Goal: Use online tool/utility: Utilize a website feature to perform a specific function

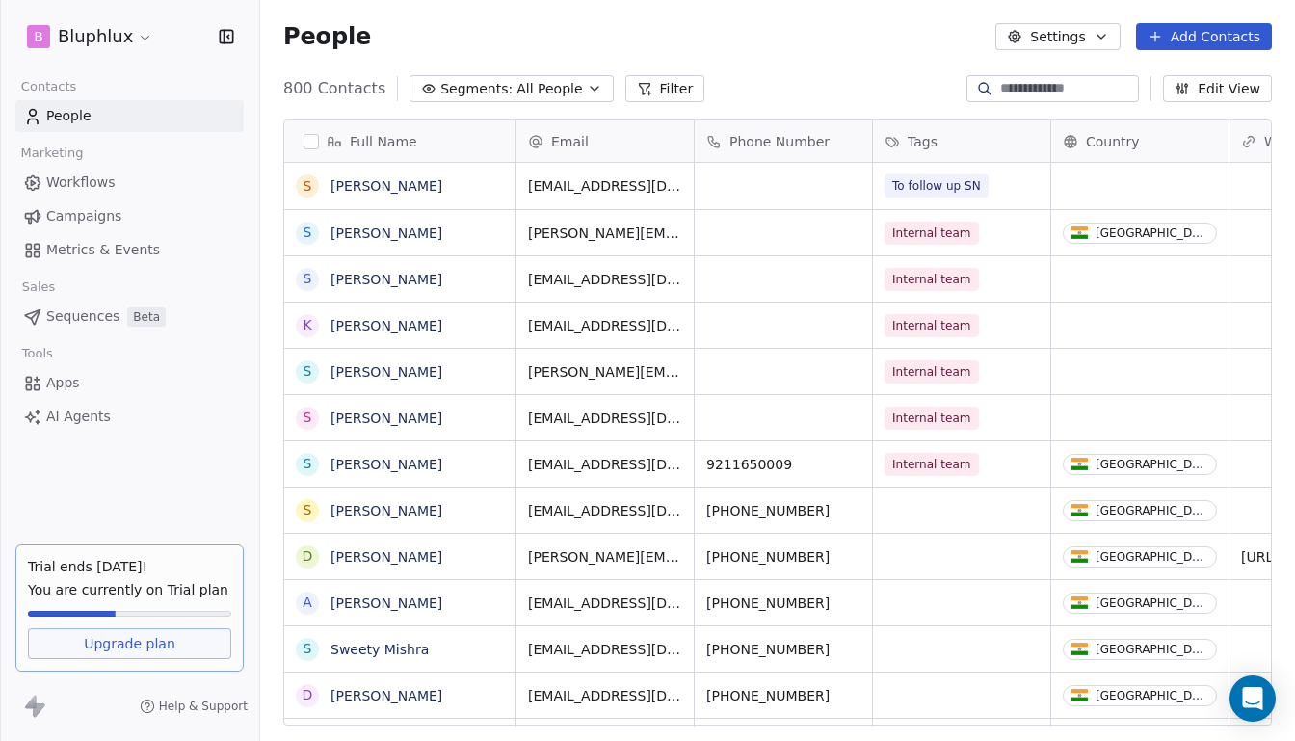
click at [80, 319] on span "Sequences" at bounding box center [82, 316] width 73 height 20
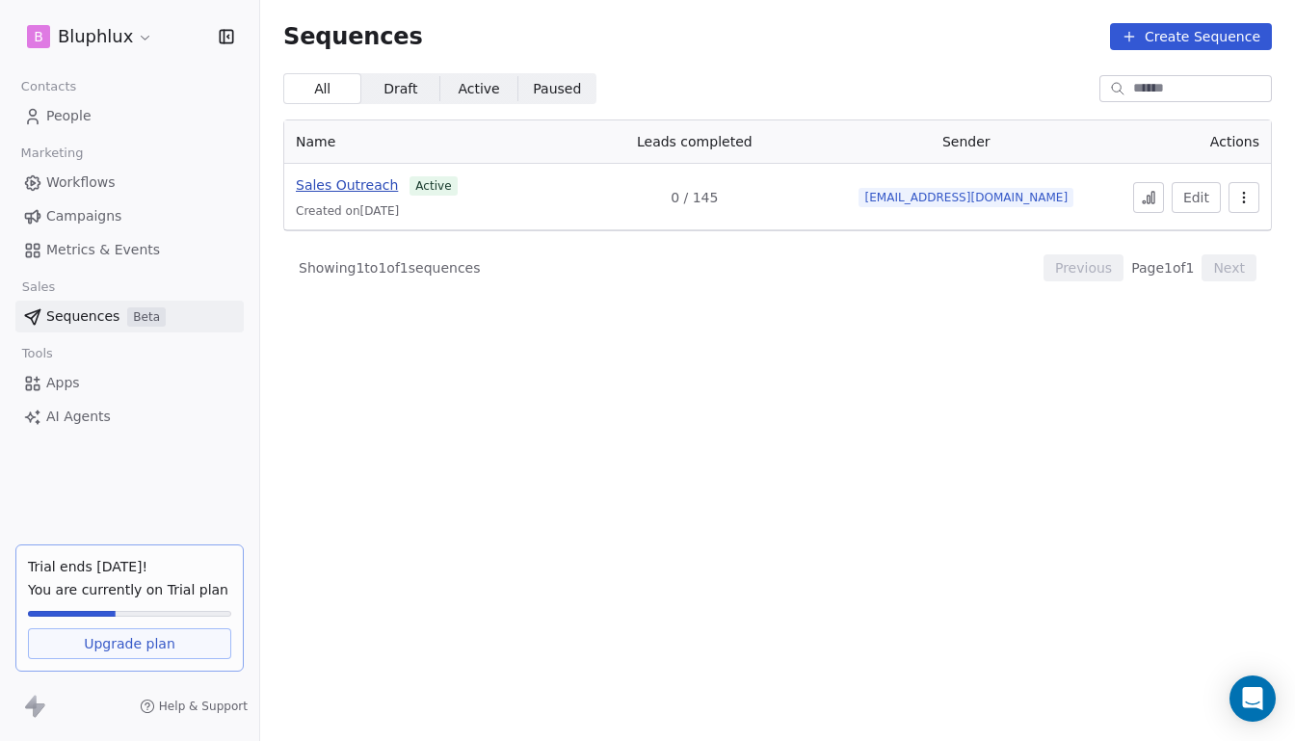
click at [370, 190] on span "Sales Outreach" at bounding box center [347, 184] width 102 height 15
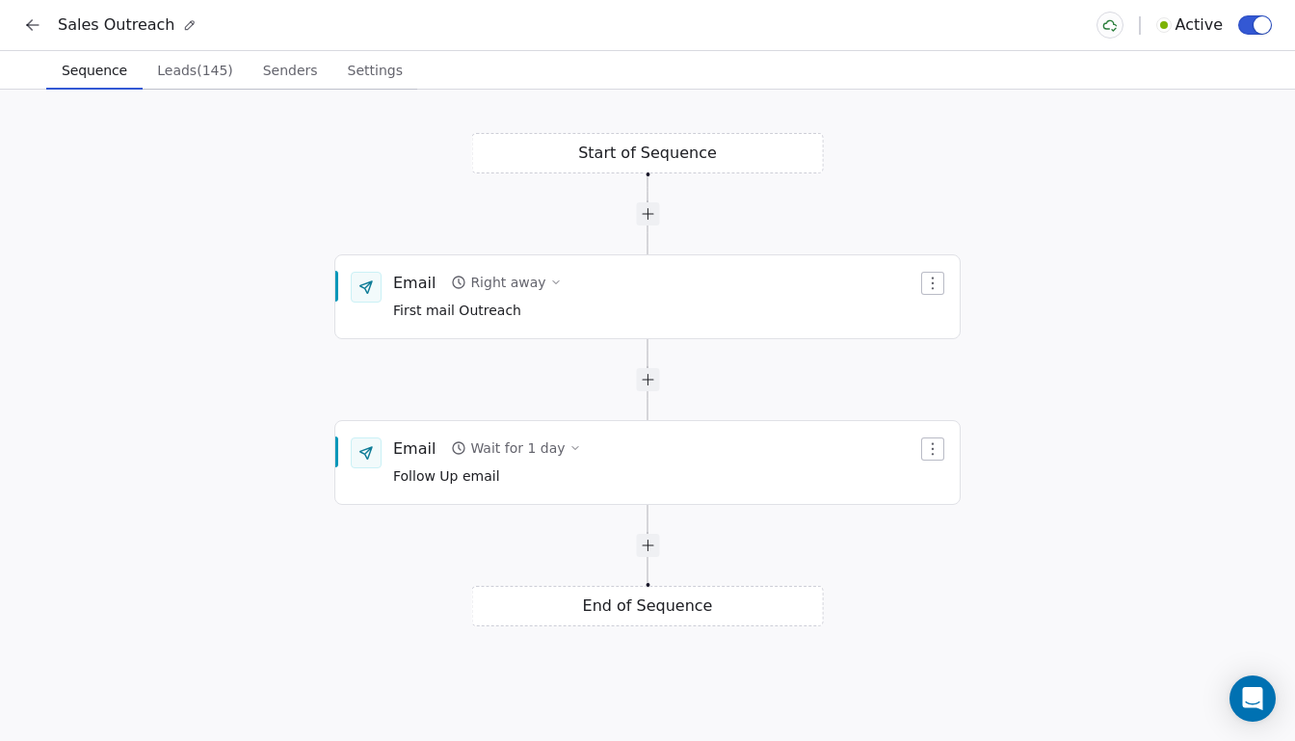
click at [182, 77] on span "Leads (145)" at bounding box center [195, 70] width 92 height 27
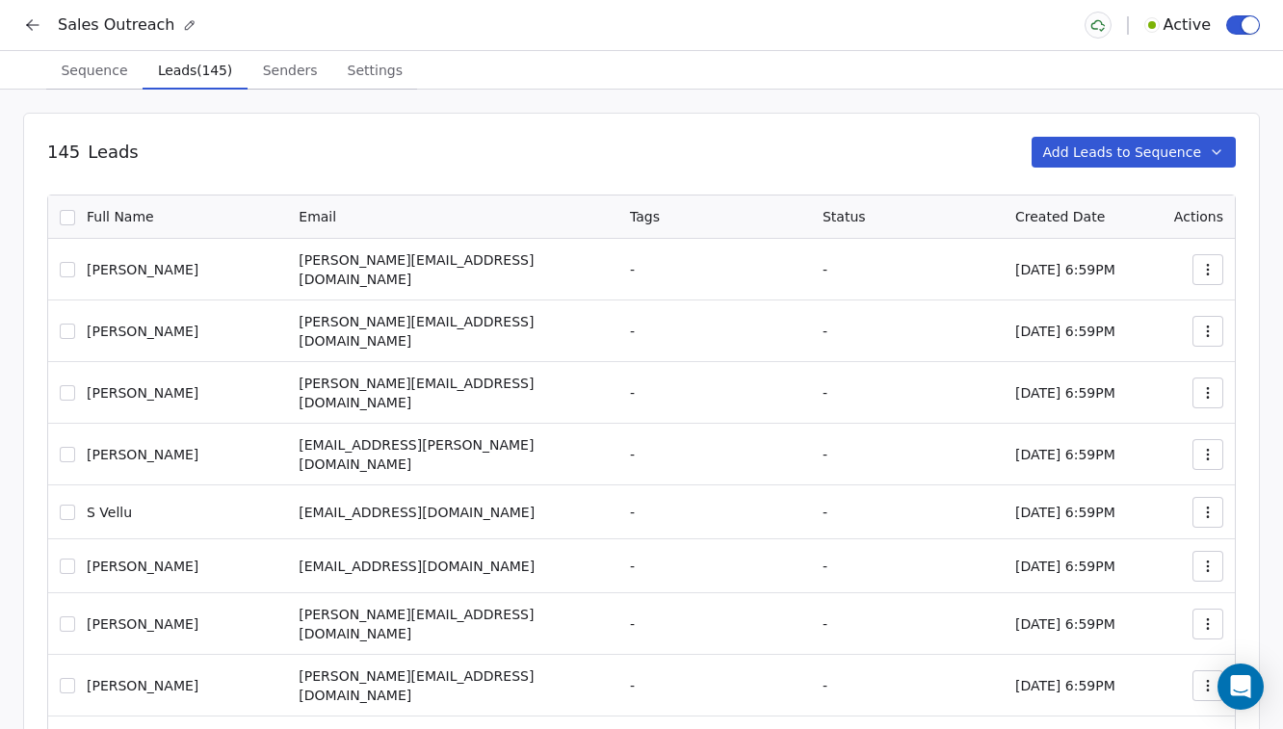
click at [268, 71] on span "Senders" at bounding box center [290, 70] width 70 height 27
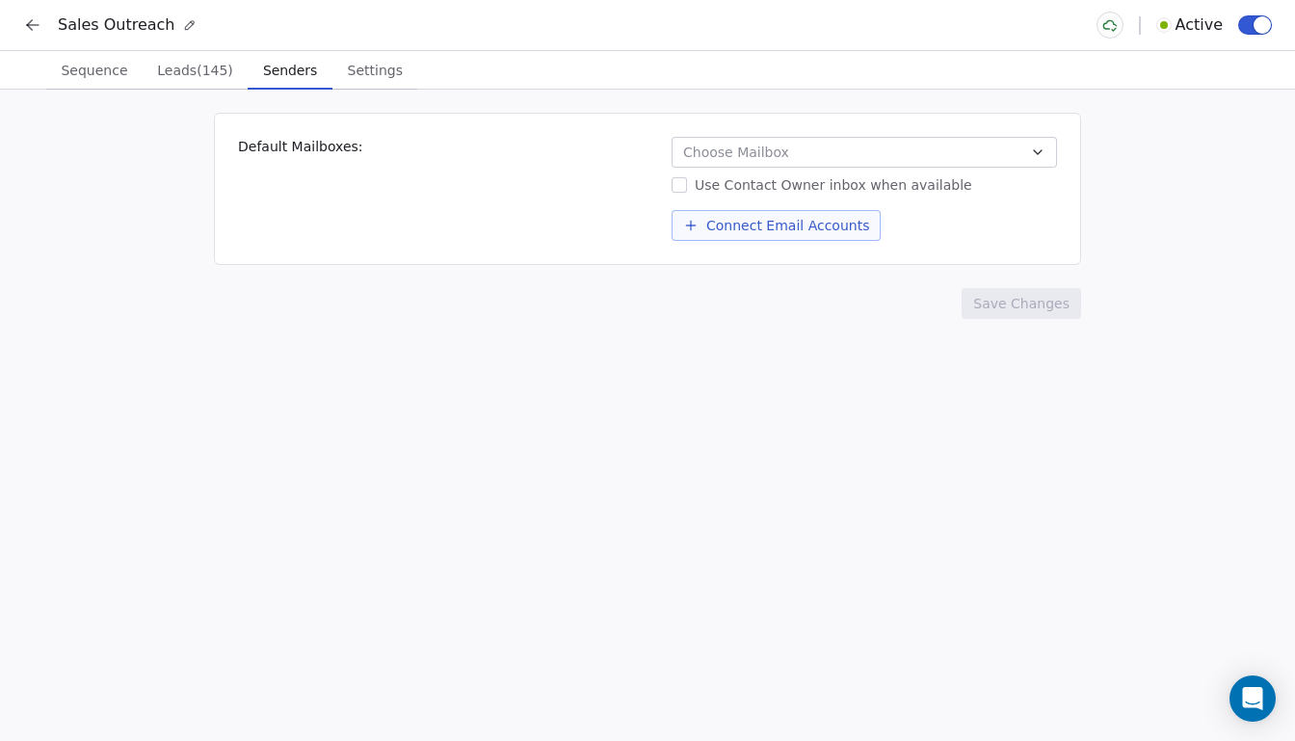
click at [210, 68] on span "Leads (145)" at bounding box center [195, 70] width 92 height 27
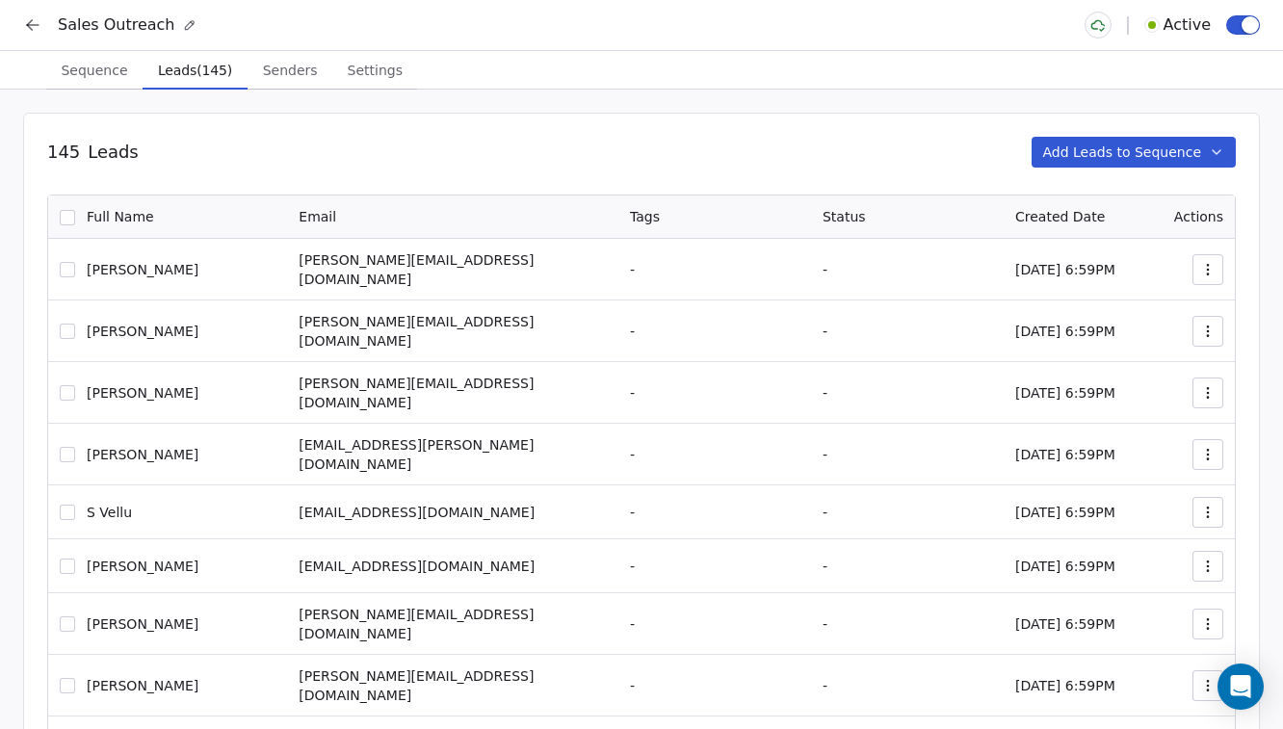
click at [110, 74] on span "Sequence" at bounding box center [94, 70] width 82 height 27
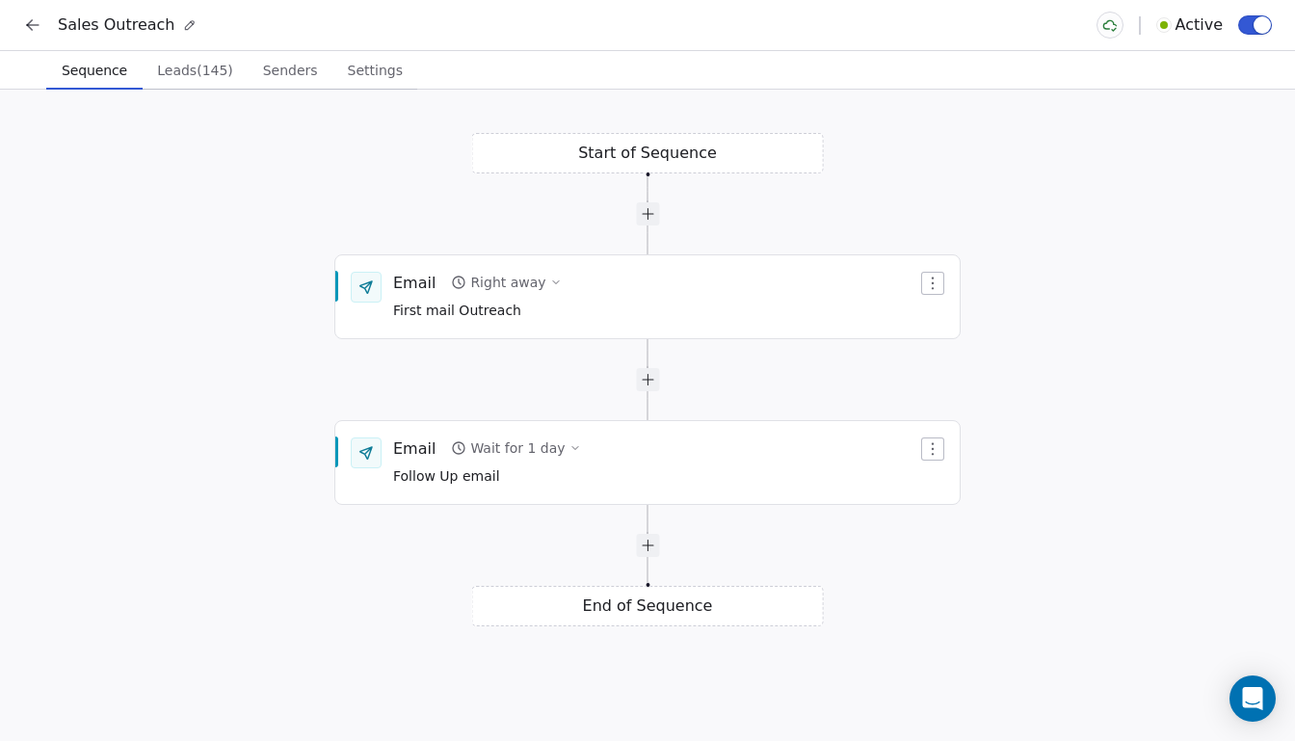
click at [39, 19] on icon at bounding box center [32, 24] width 19 height 19
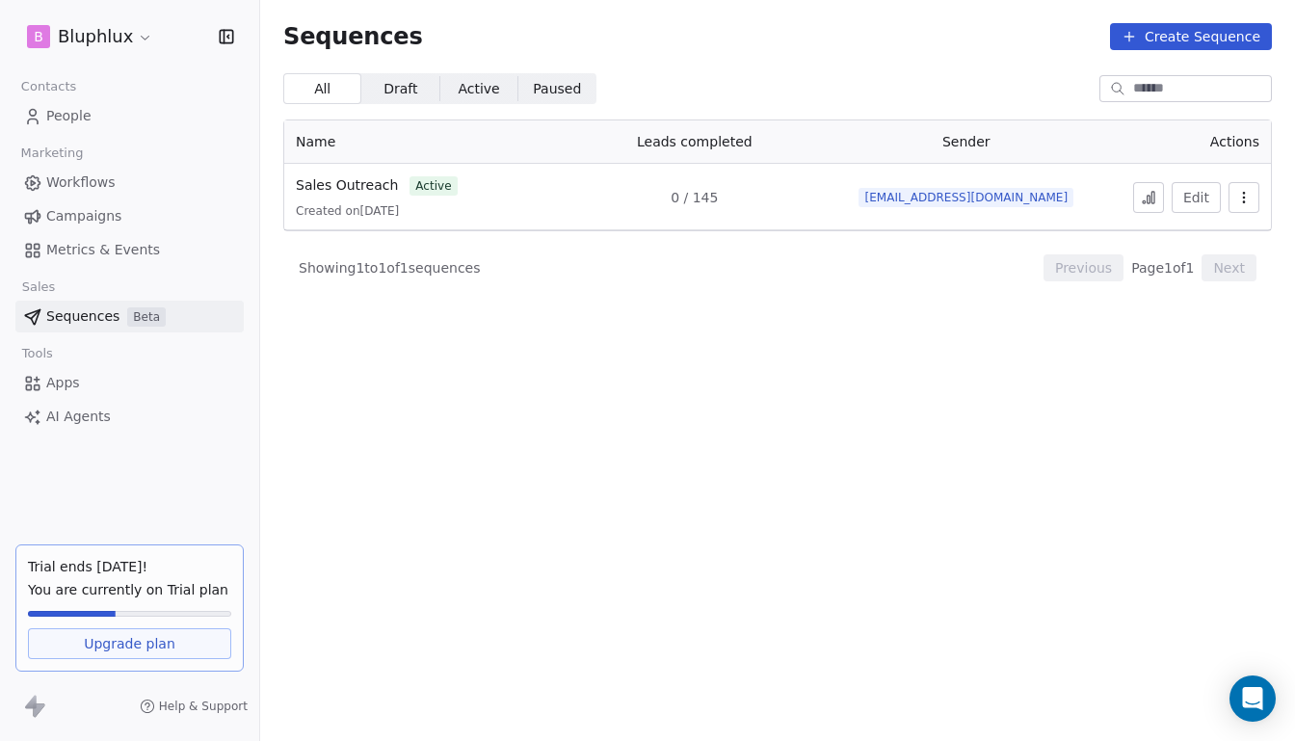
click at [98, 248] on span "Metrics & Events" at bounding box center [103, 250] width 114 height 20
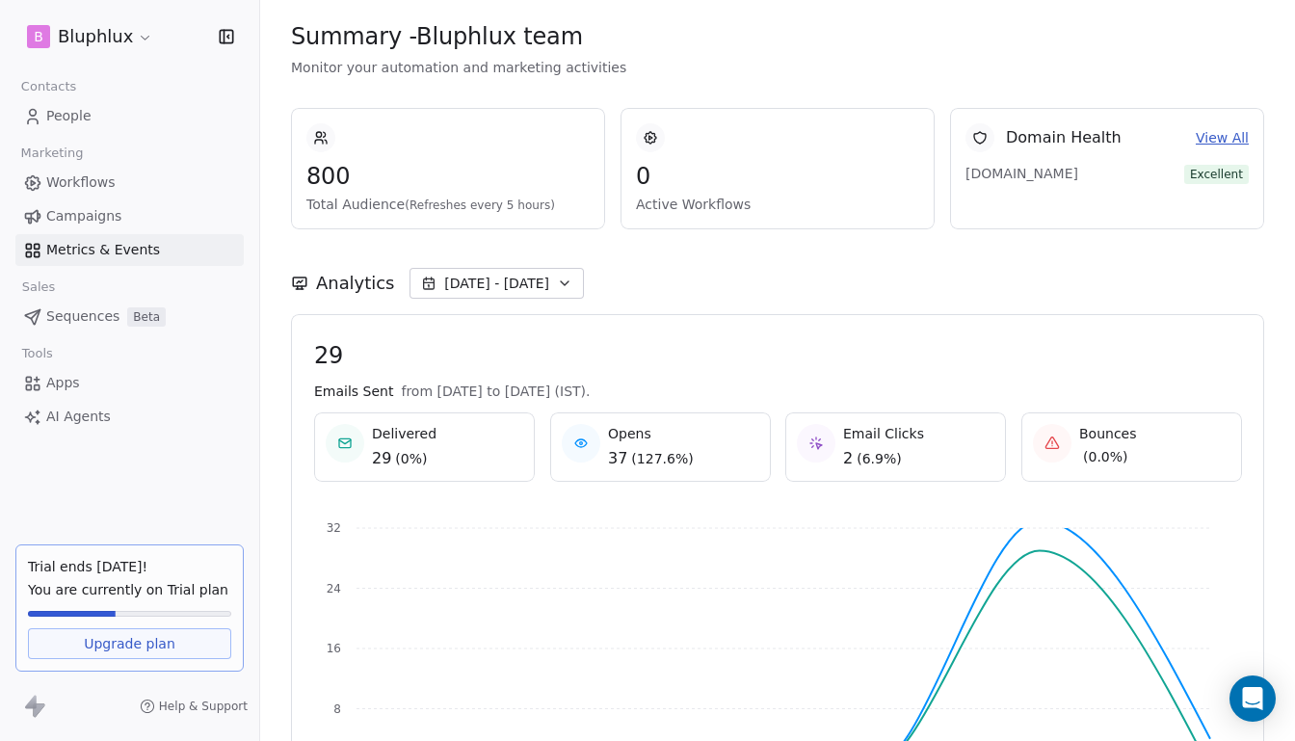
click at [106, 221] on span "Campaigns" at bounding box center [83, 216] width 75 height 20
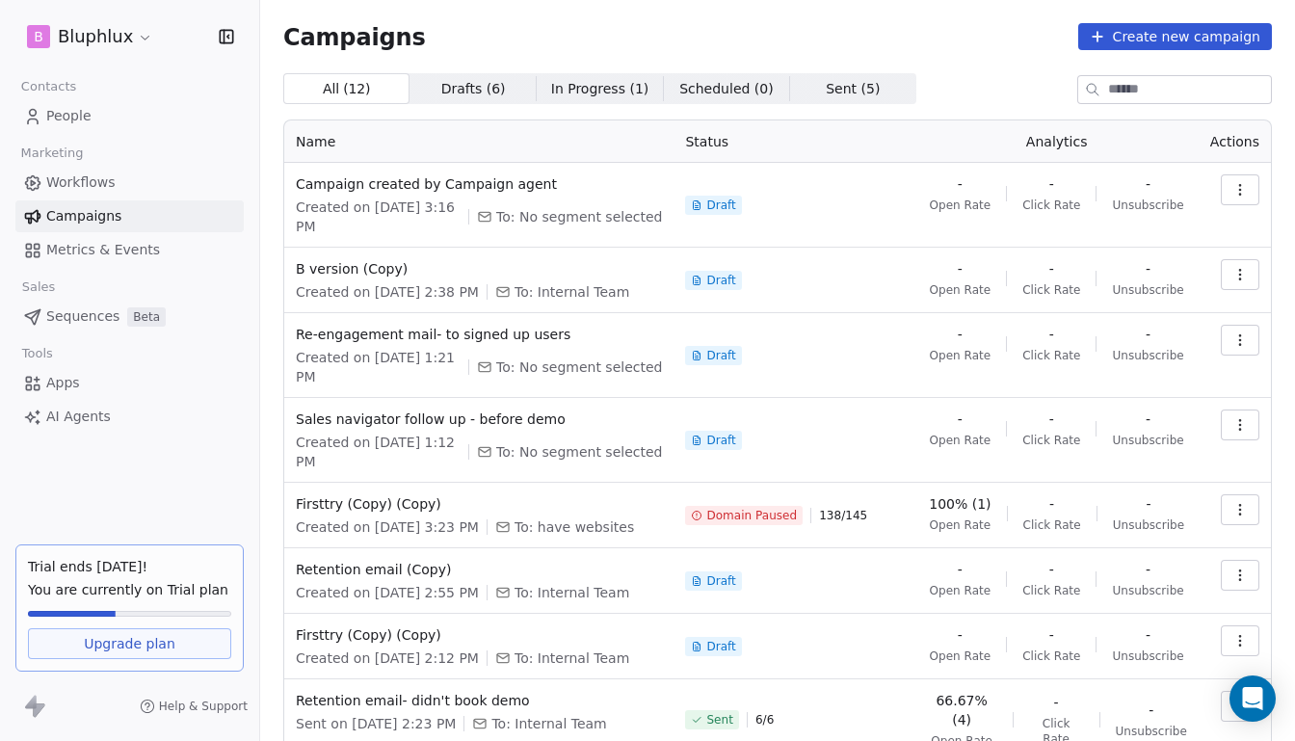
click at [53, 113] on span "People" at bounding box center [68, 116] width 45 height 20
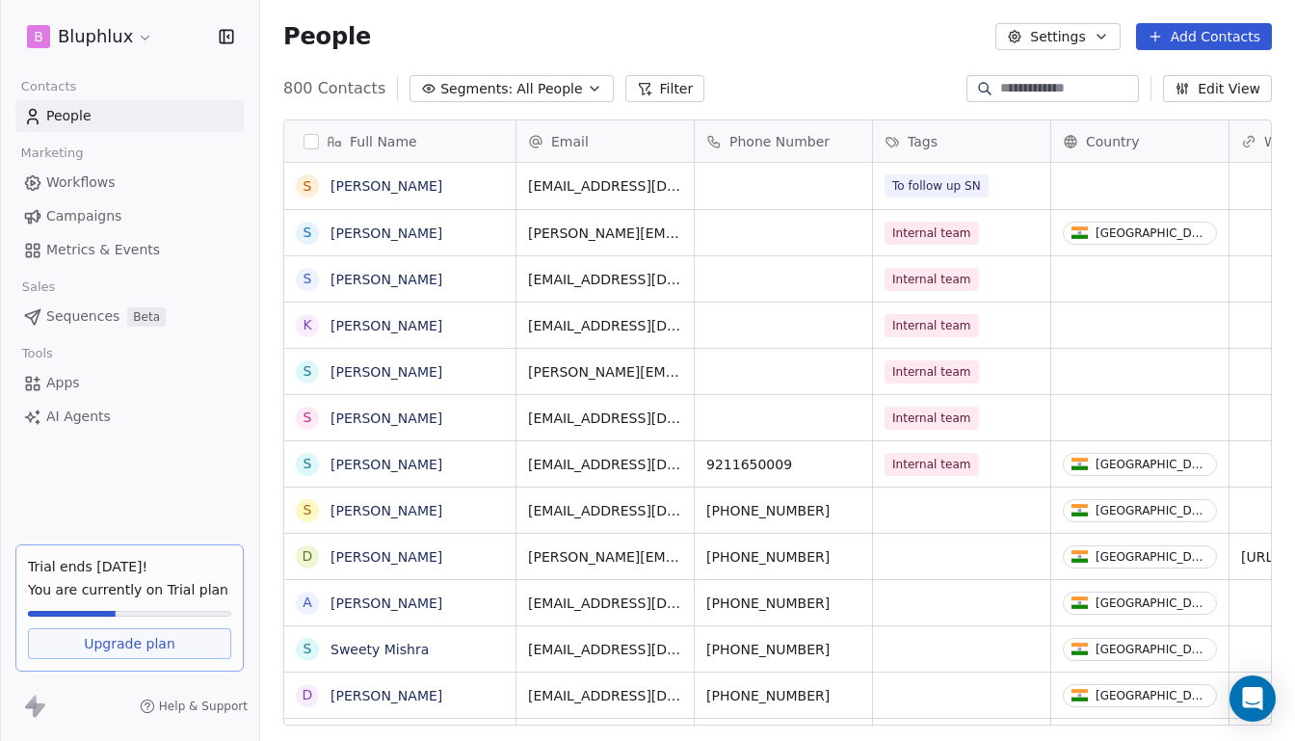
scroll to position [641, 1023]
click at [587, 95] on icon "button" at bounding box center [594, 88] width 15 height 15
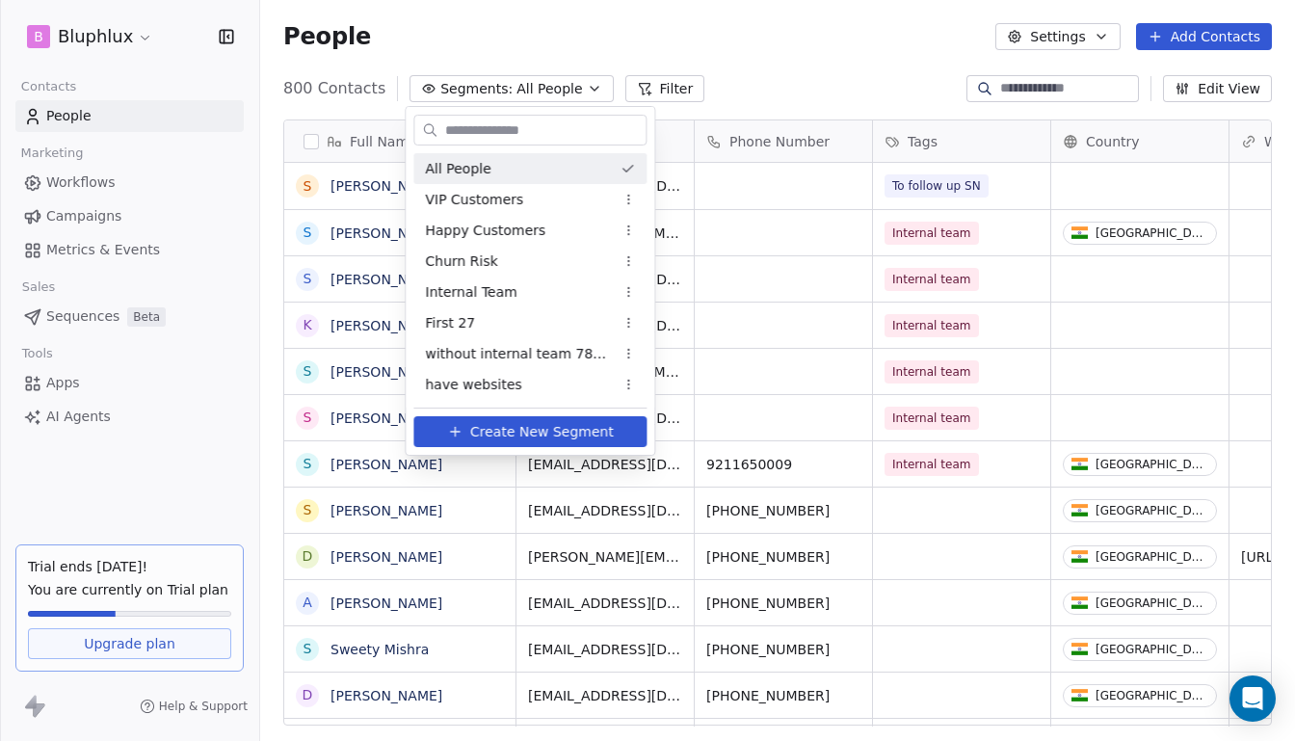
click at [534, 44] on html "B Bluphlux Contacts People Marketing Workflows Campaigns Metrics & Events Sales…" at bounding box center [647, 370] width 1295 height 741
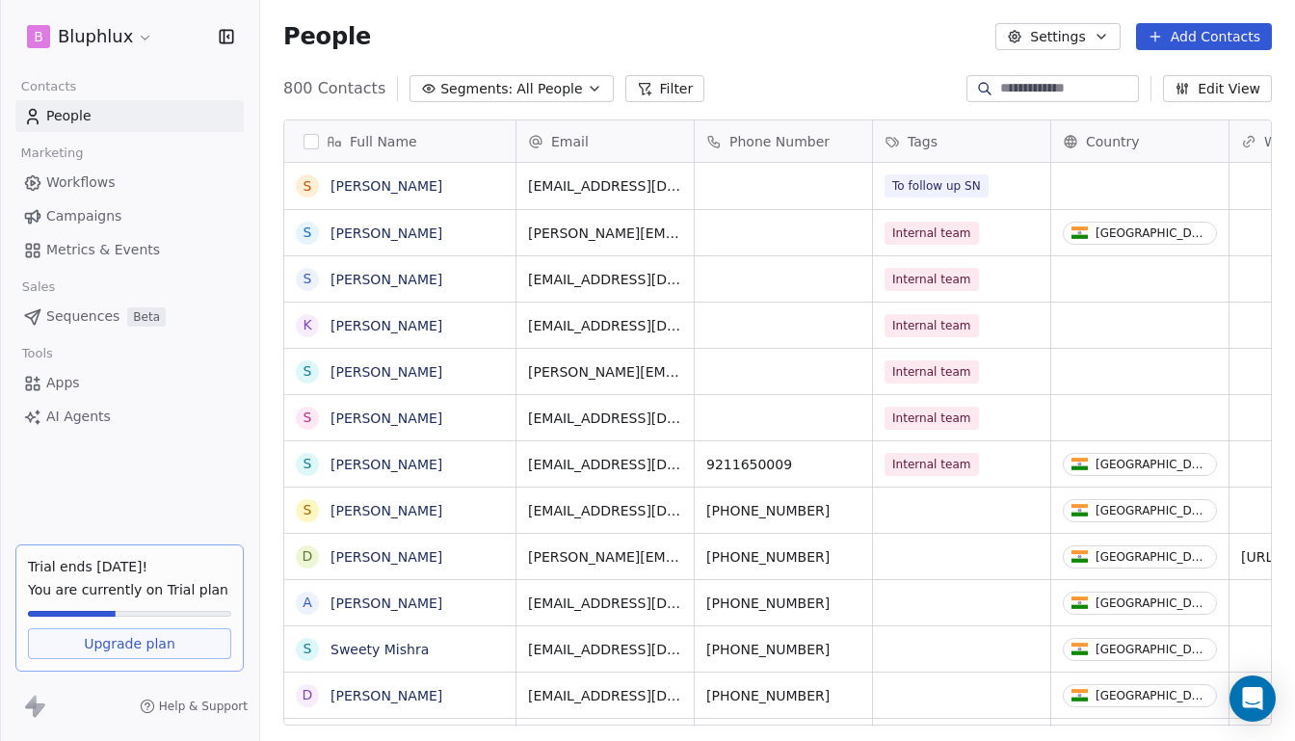
click at [69, 424] on span "AI Agents" at bounding box center [78, 416] width 65 height 20
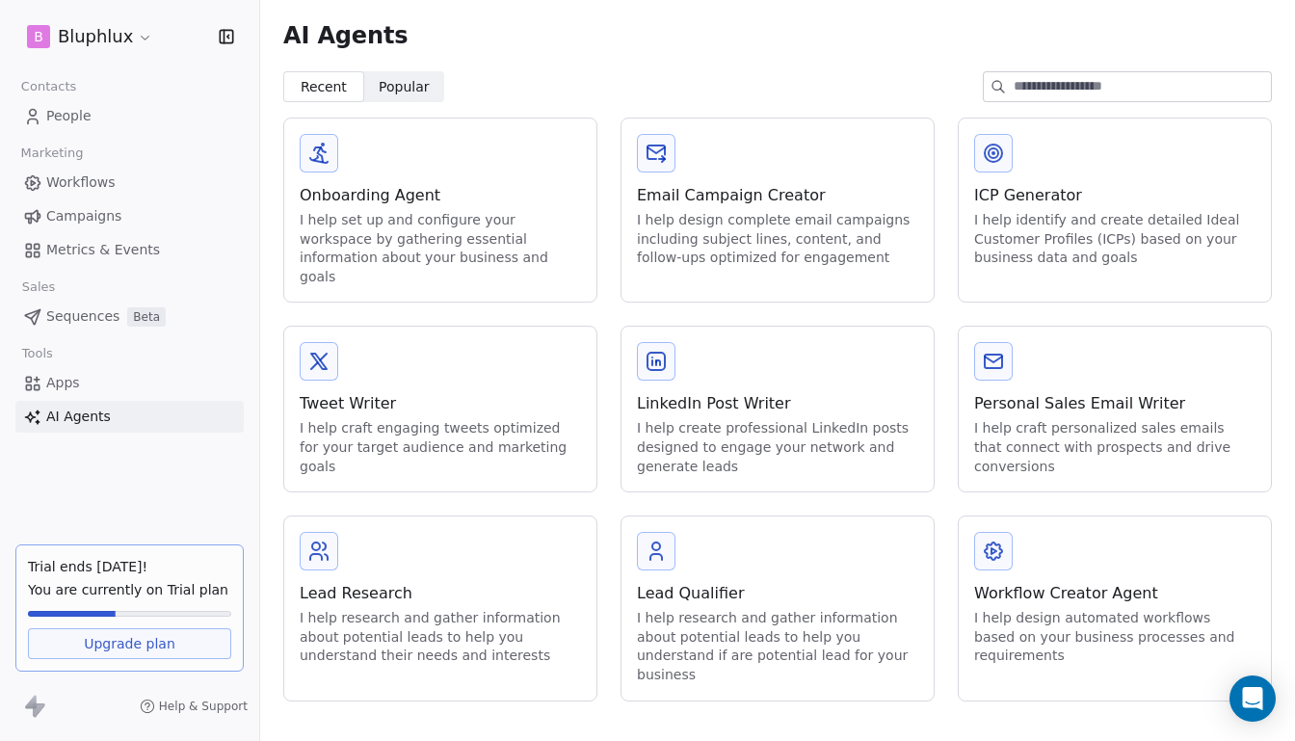
click at [694, 178] on div "Email Campaign Creator I help design complete email campaigns including subject…" at bounding box center [777, 200] width 312 height 165
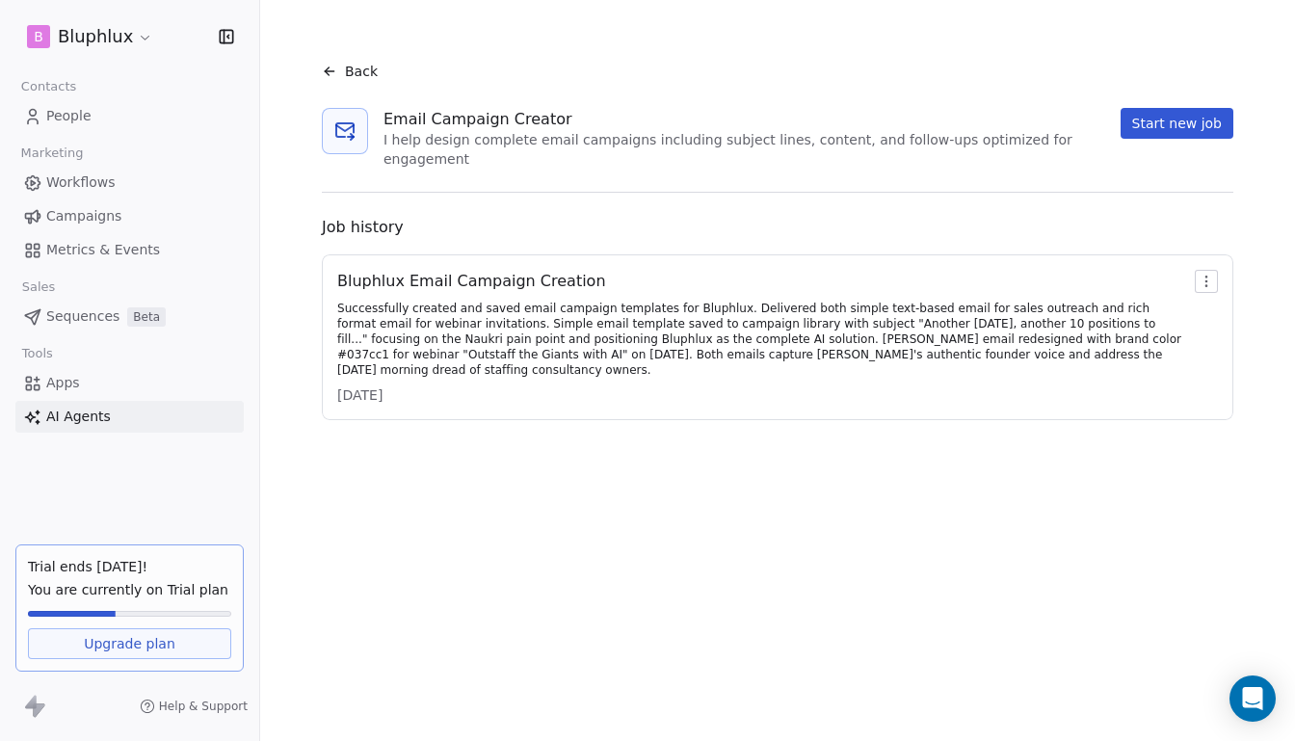
click at [521, 314] on div "Successfully created and saved email campaign templates for Bluphlux. Delivered…" at bounding box center [762, 339] width 850 height 77
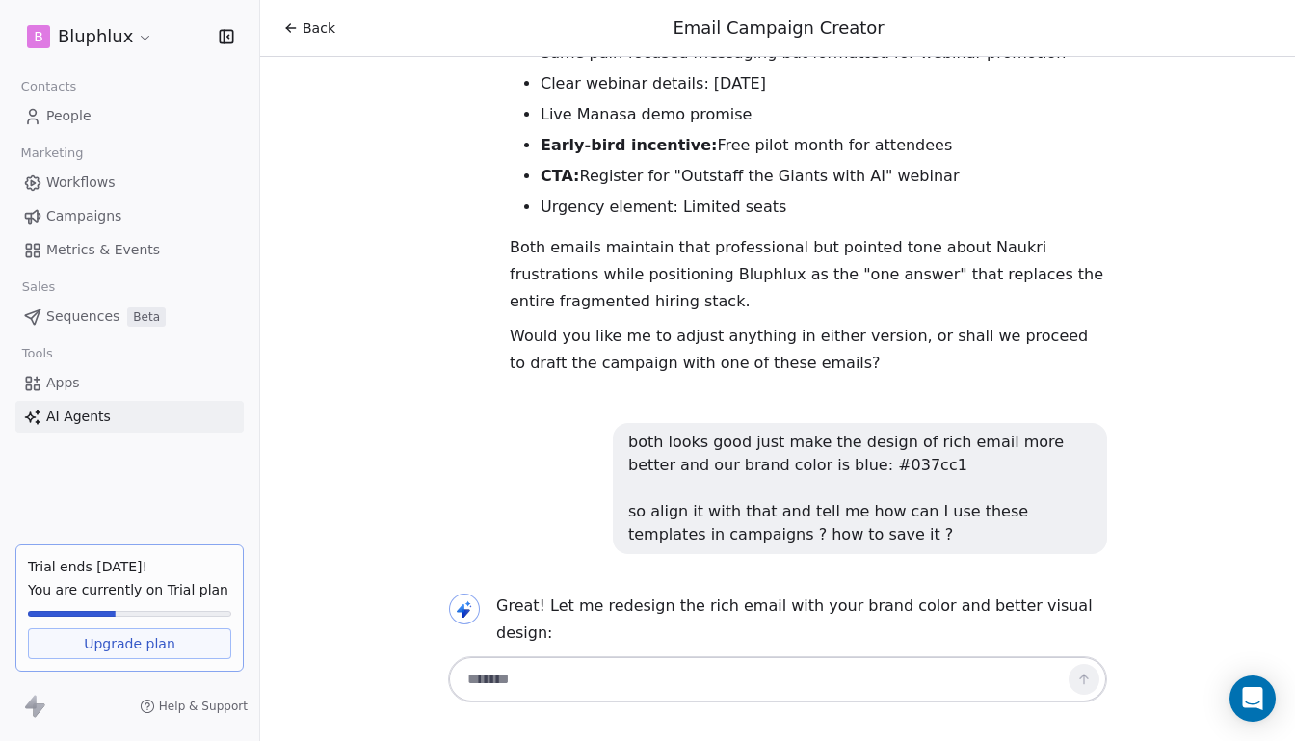
scroll to position [13357, 0]
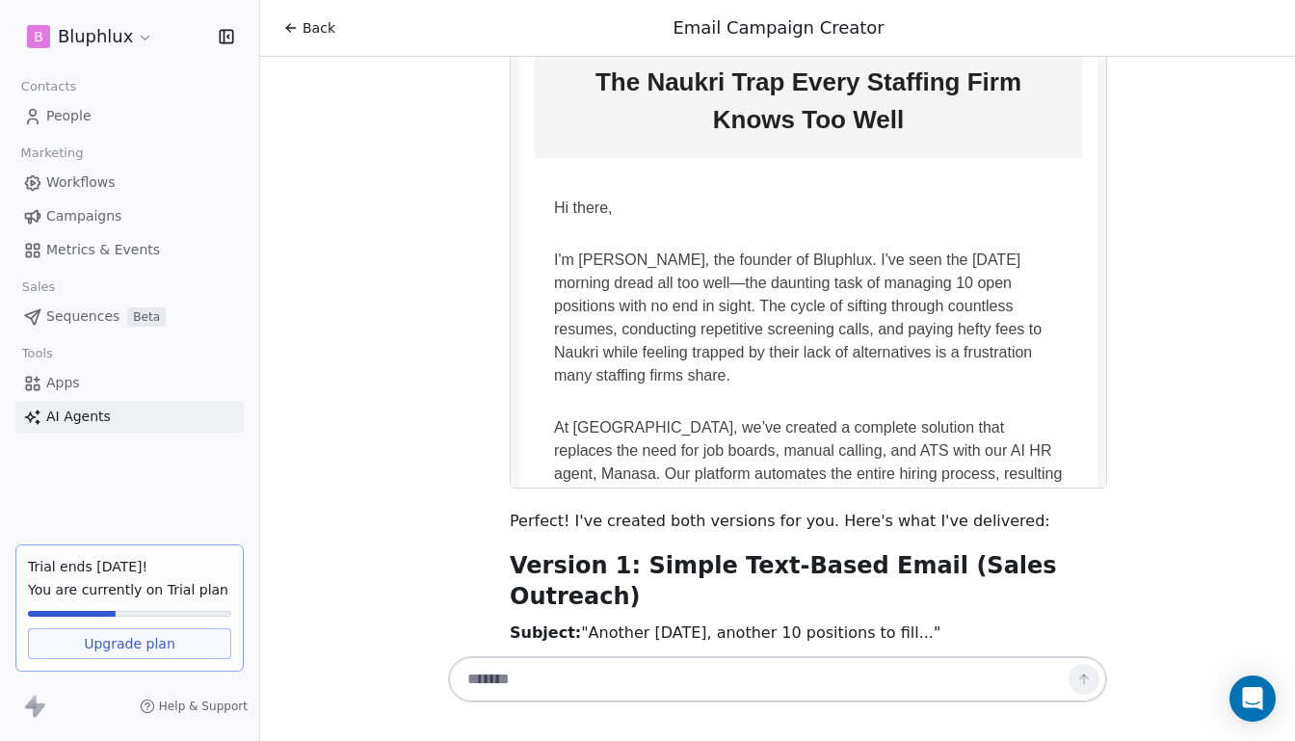
click at [562, 687] on textarea at bounding box center [758, 679] width 603 height 37
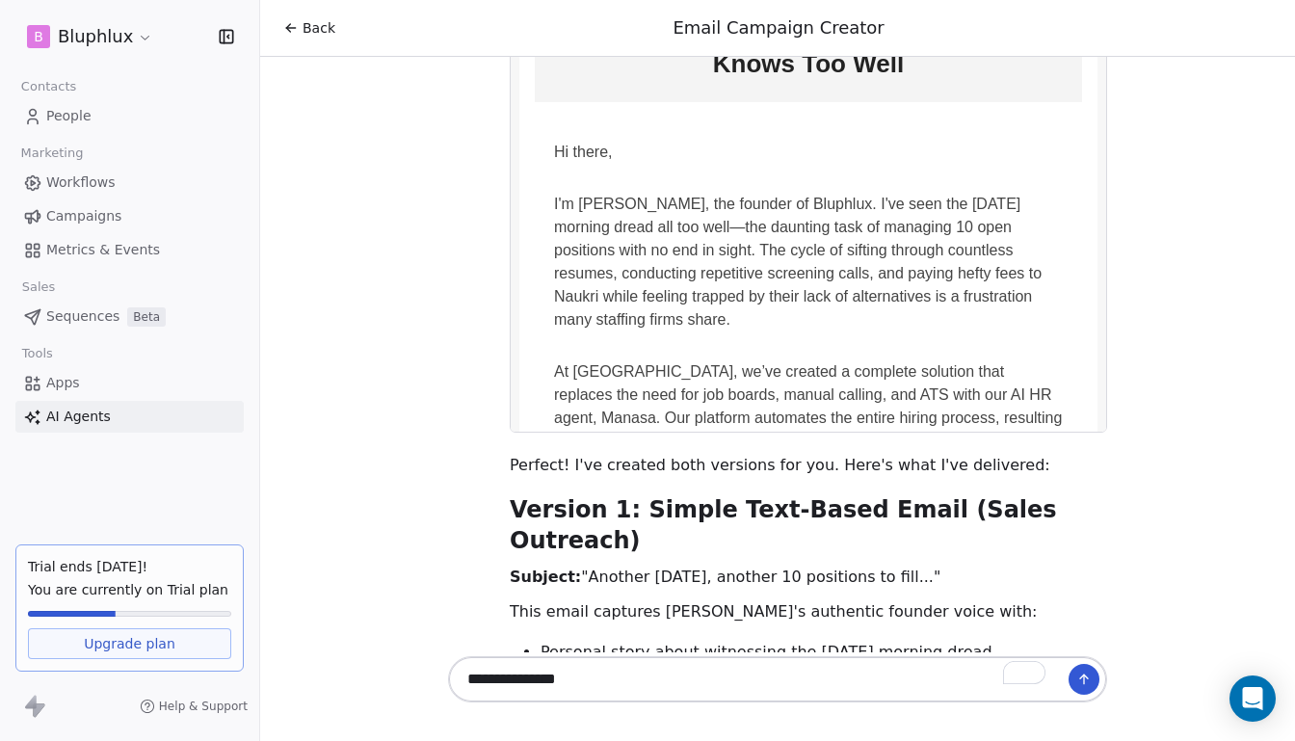
scroll to position [13866, 0]
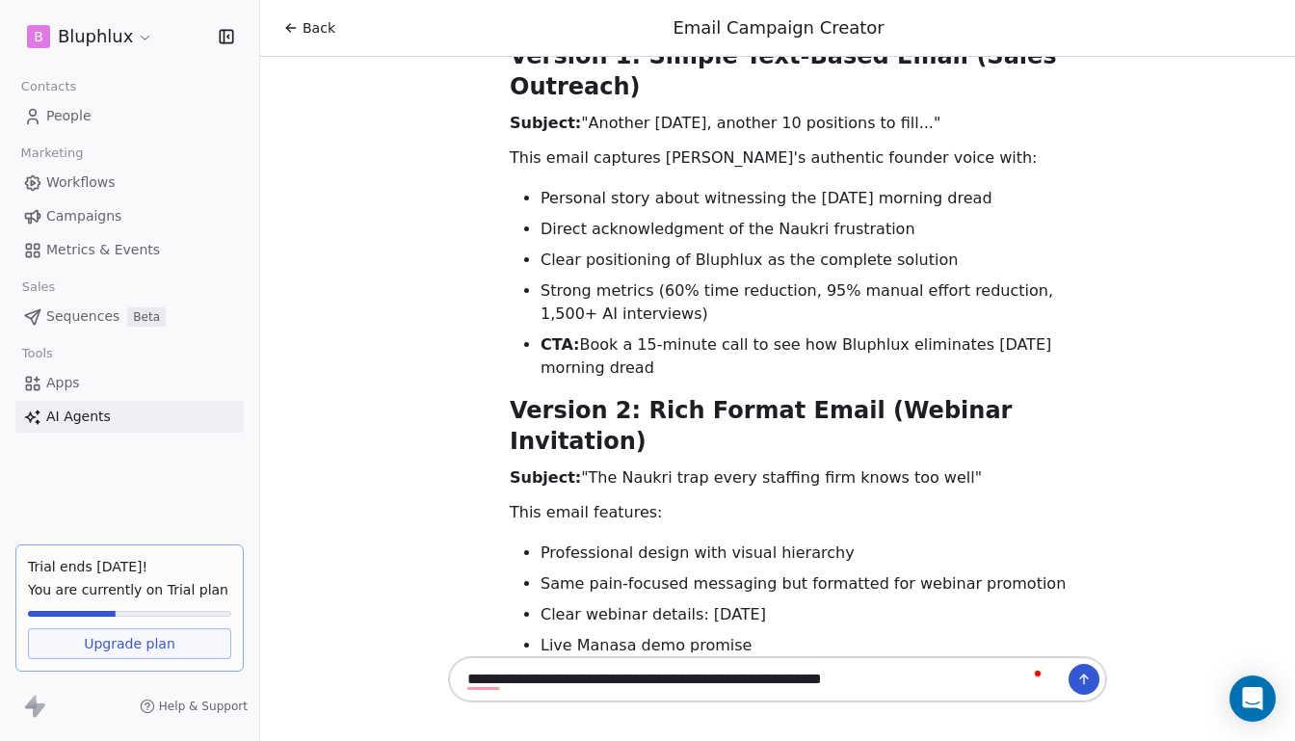
type textarea "**********"
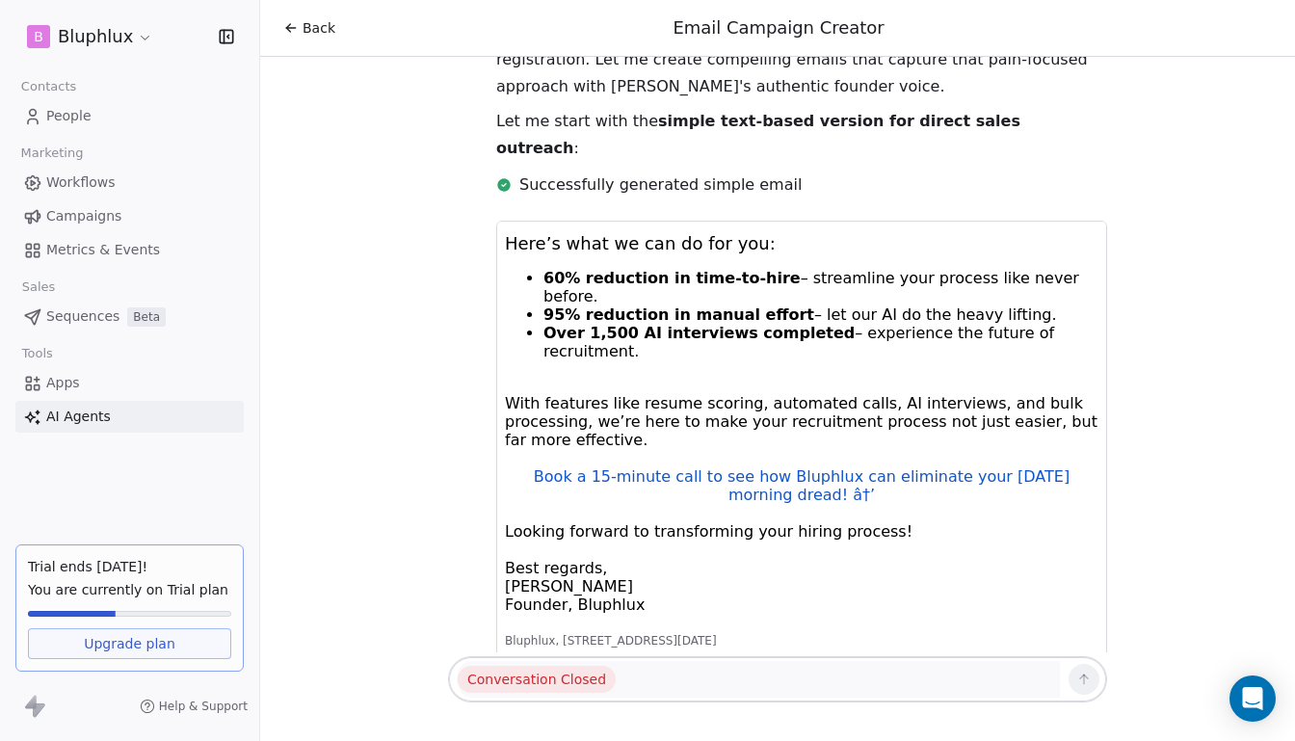
scroll to position [691, 0]
